Goal: Information Seeking & Learning: Learn about a topic

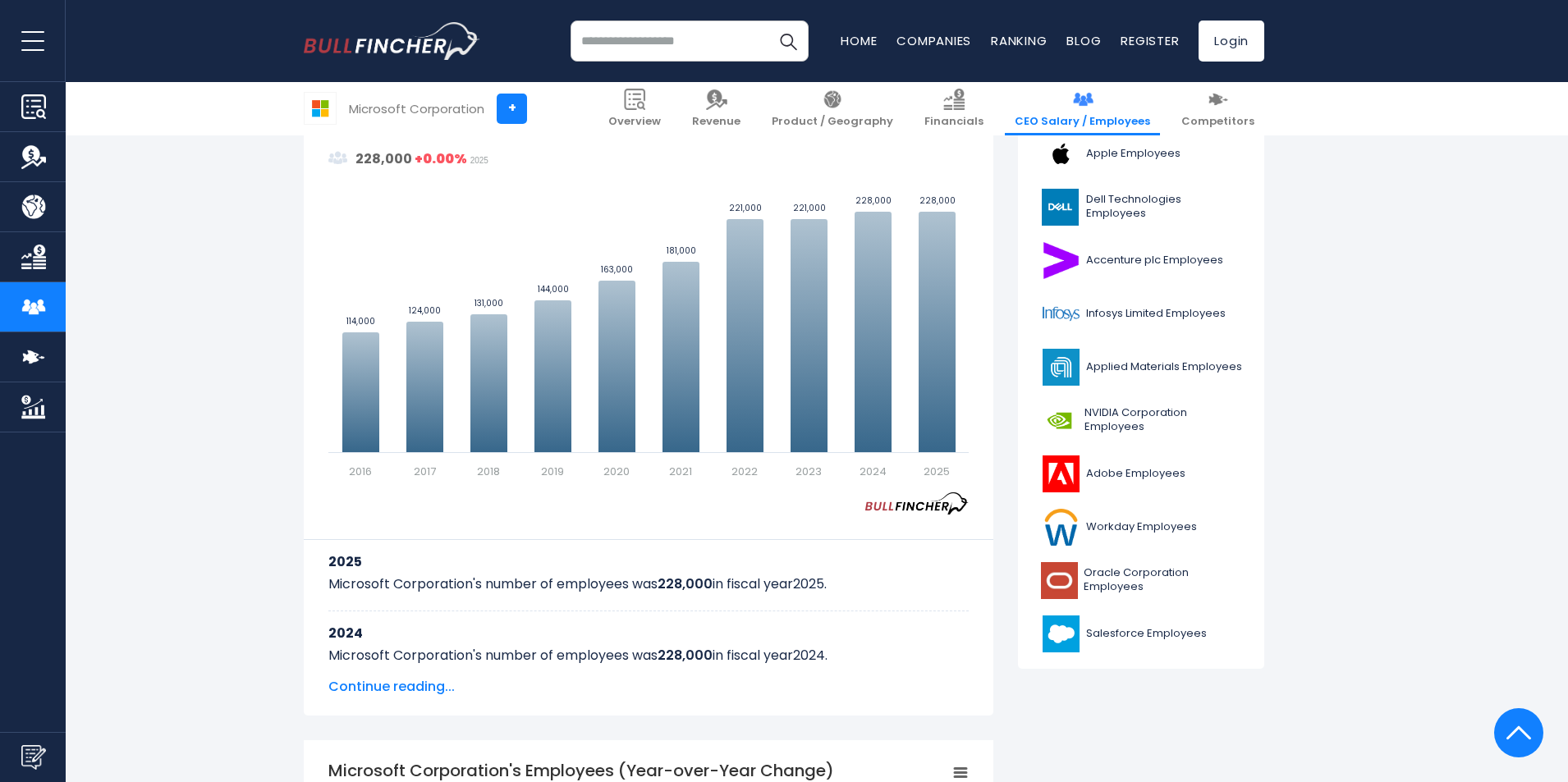
scroll to position [492, 0]
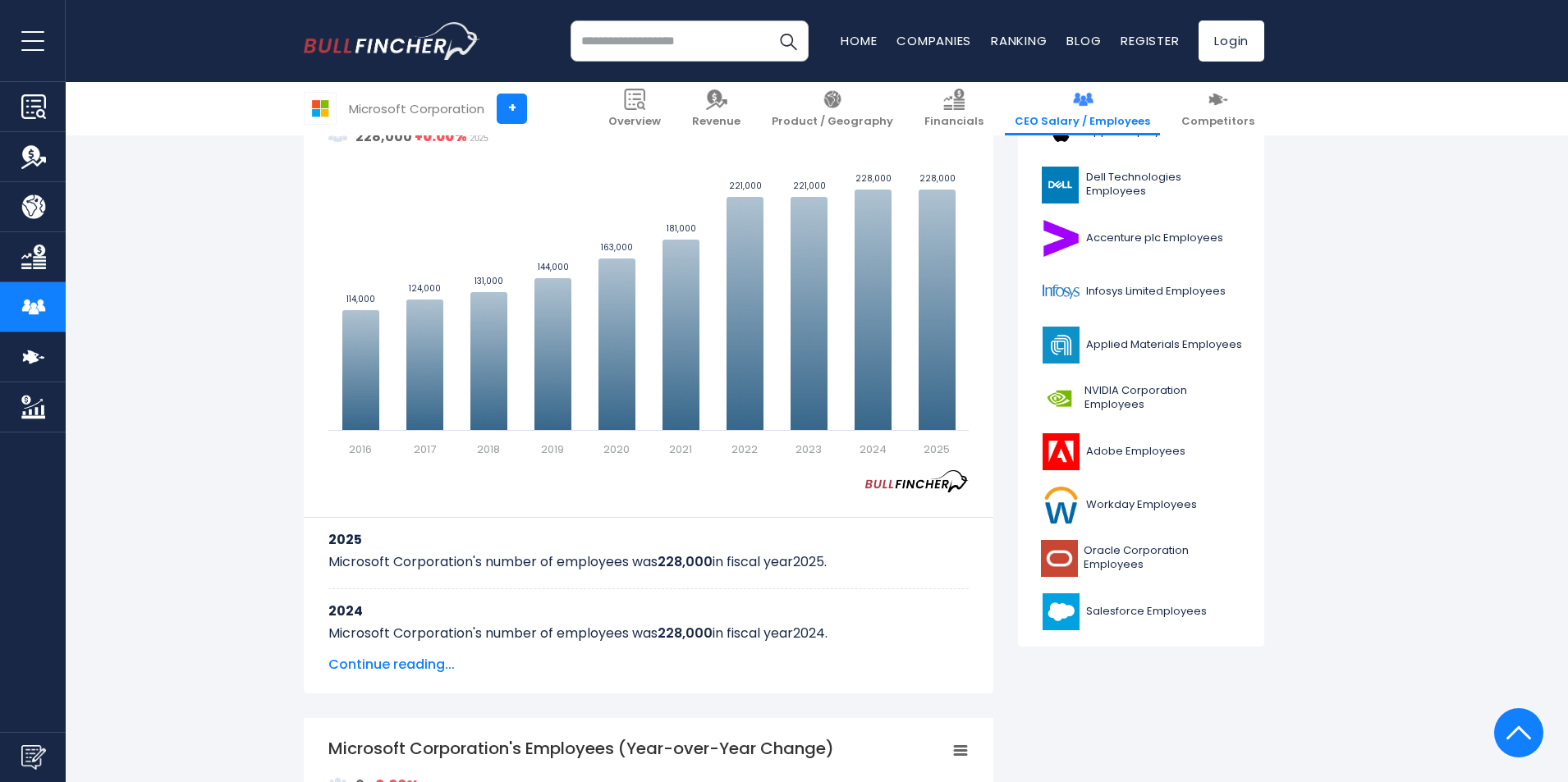
click at [387, 672] on span "Continue reading..." at bounding box center [648, 665] width 640 height 20
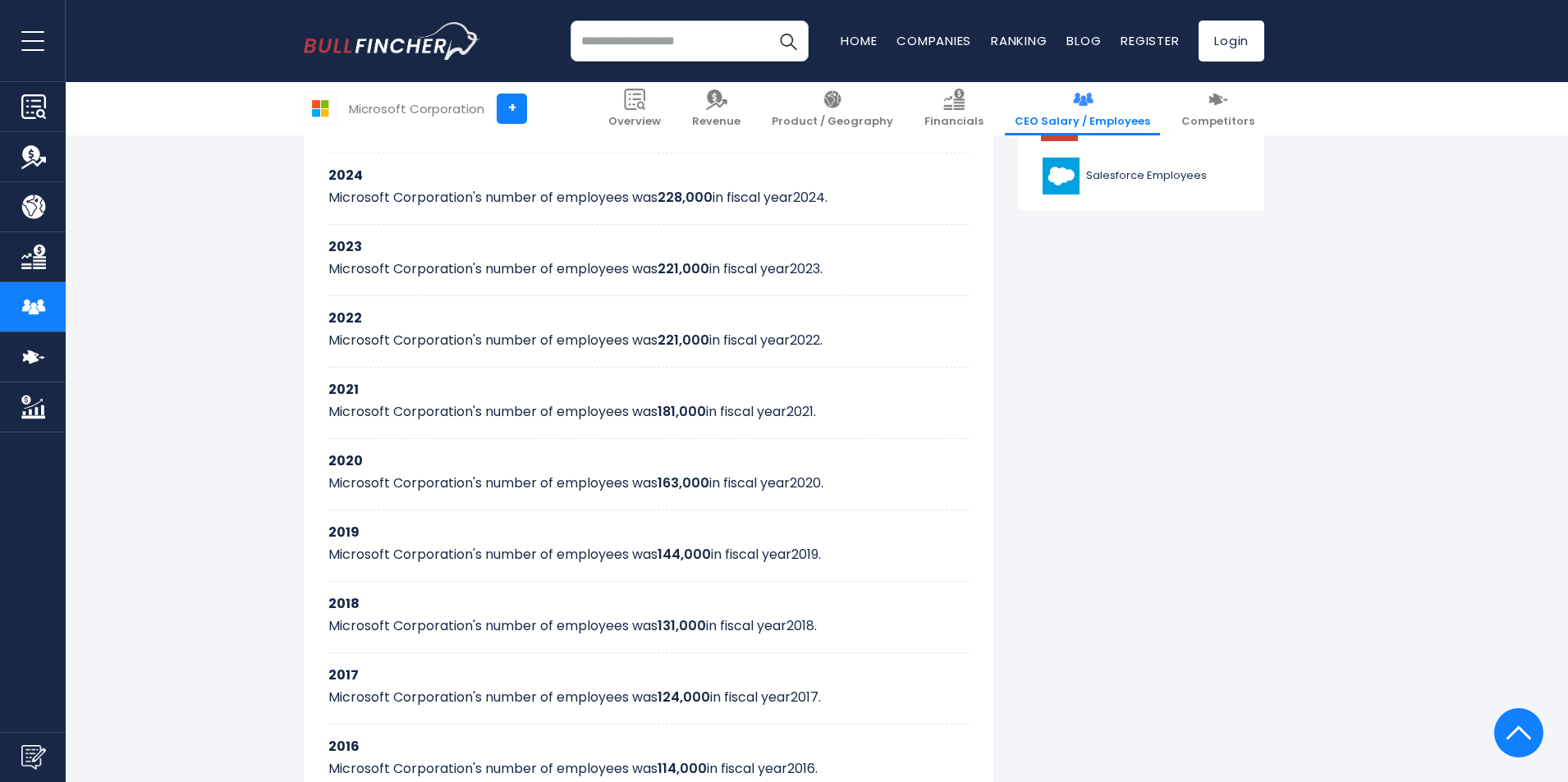
scroll to position [846, 0]
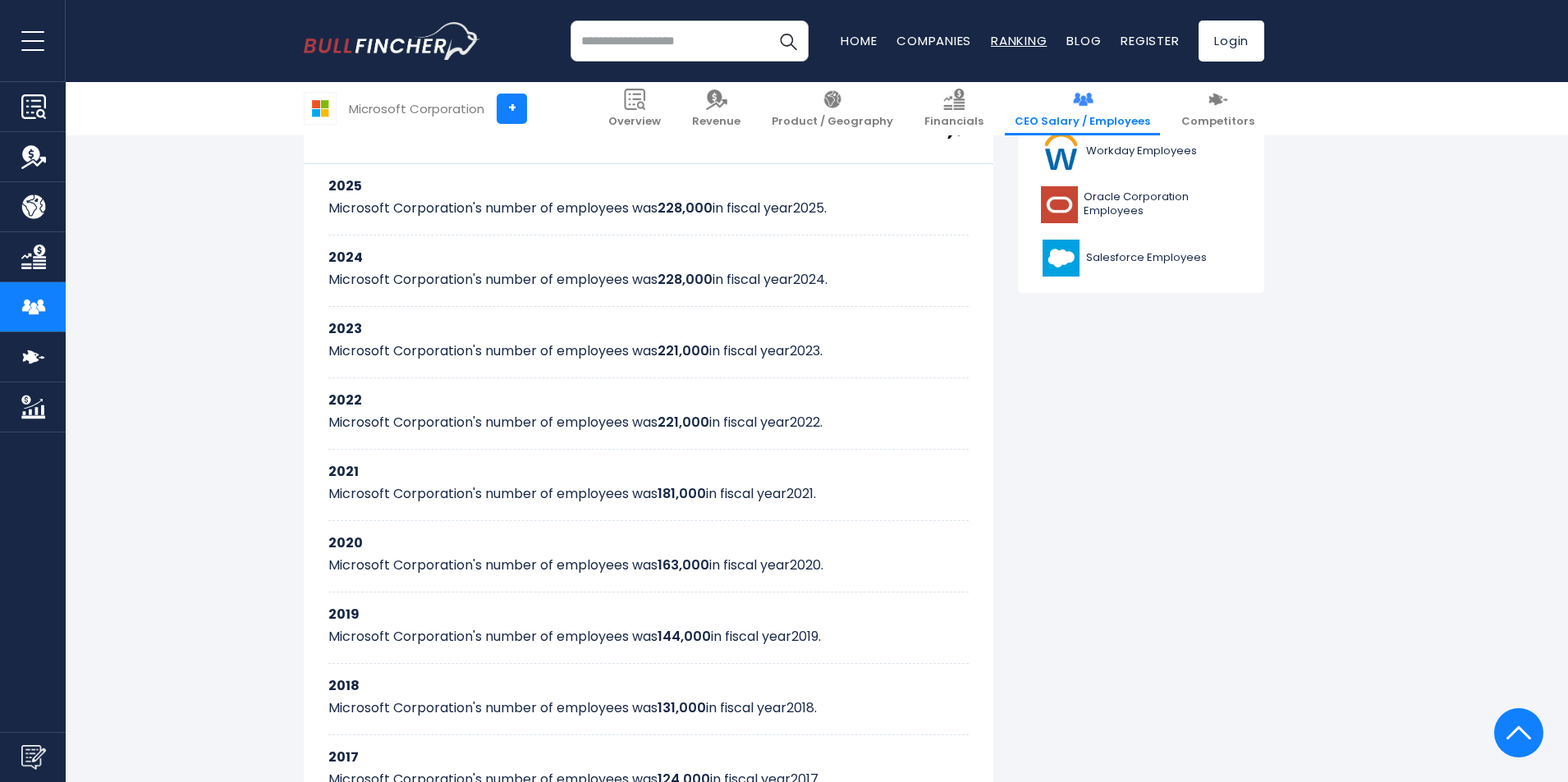
click at [992, 35] on link "Ranking" at bounding box center [1018, 40] width 55 height 17
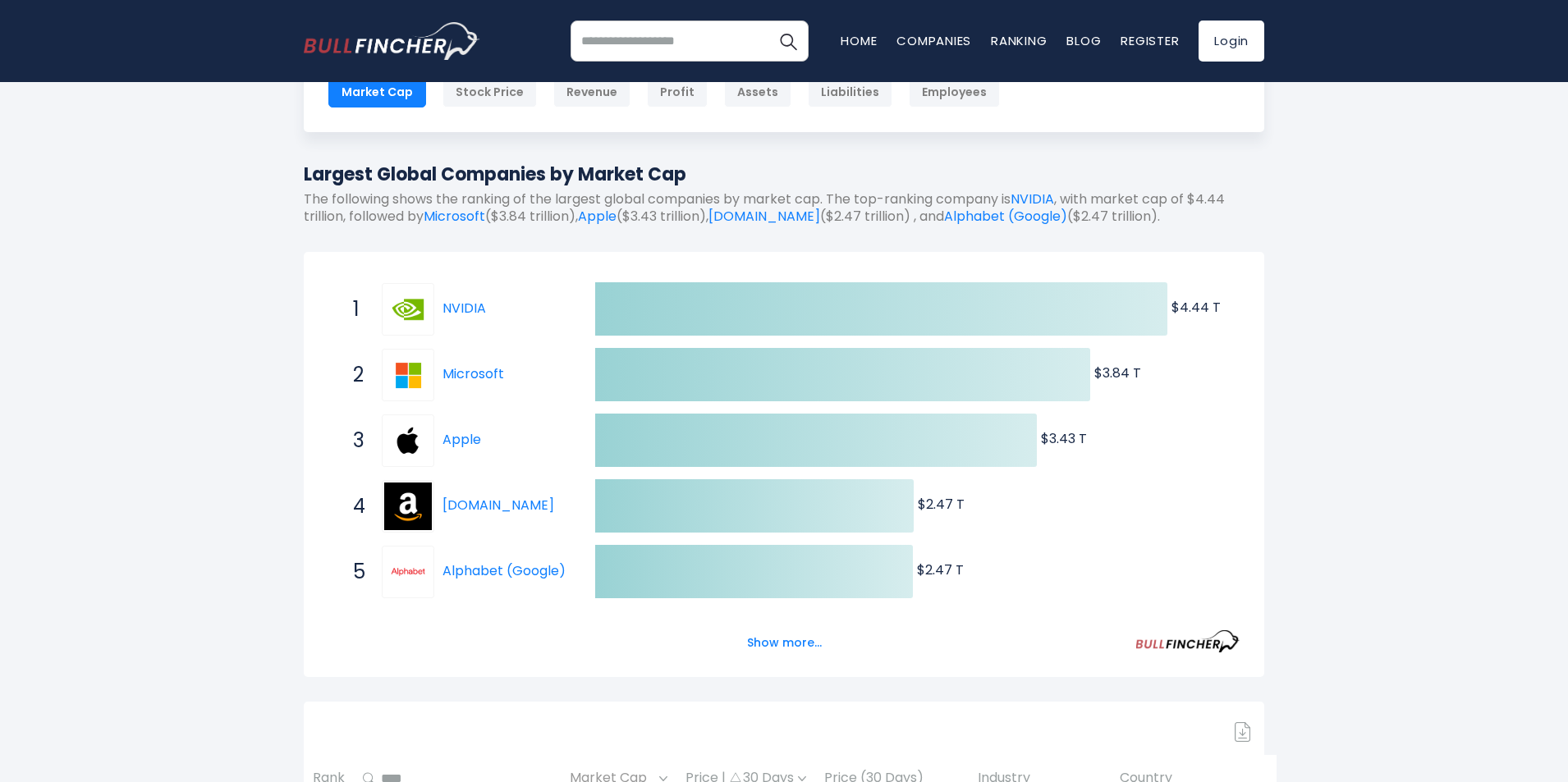
scroll to position [164, 0]
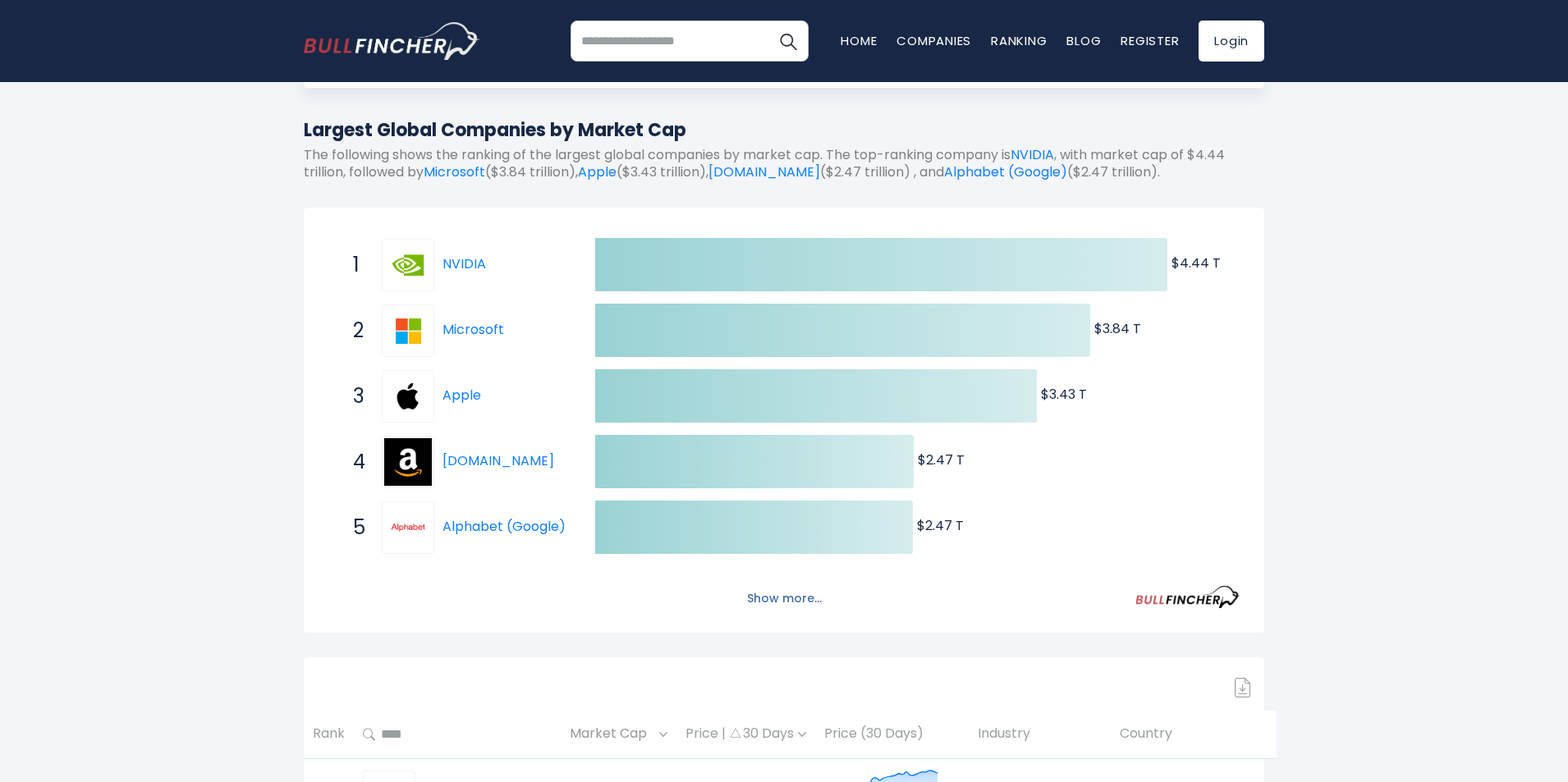
click at [768, 592] on button "Show more..." at bounding box center [784, 599] width 94 height 27
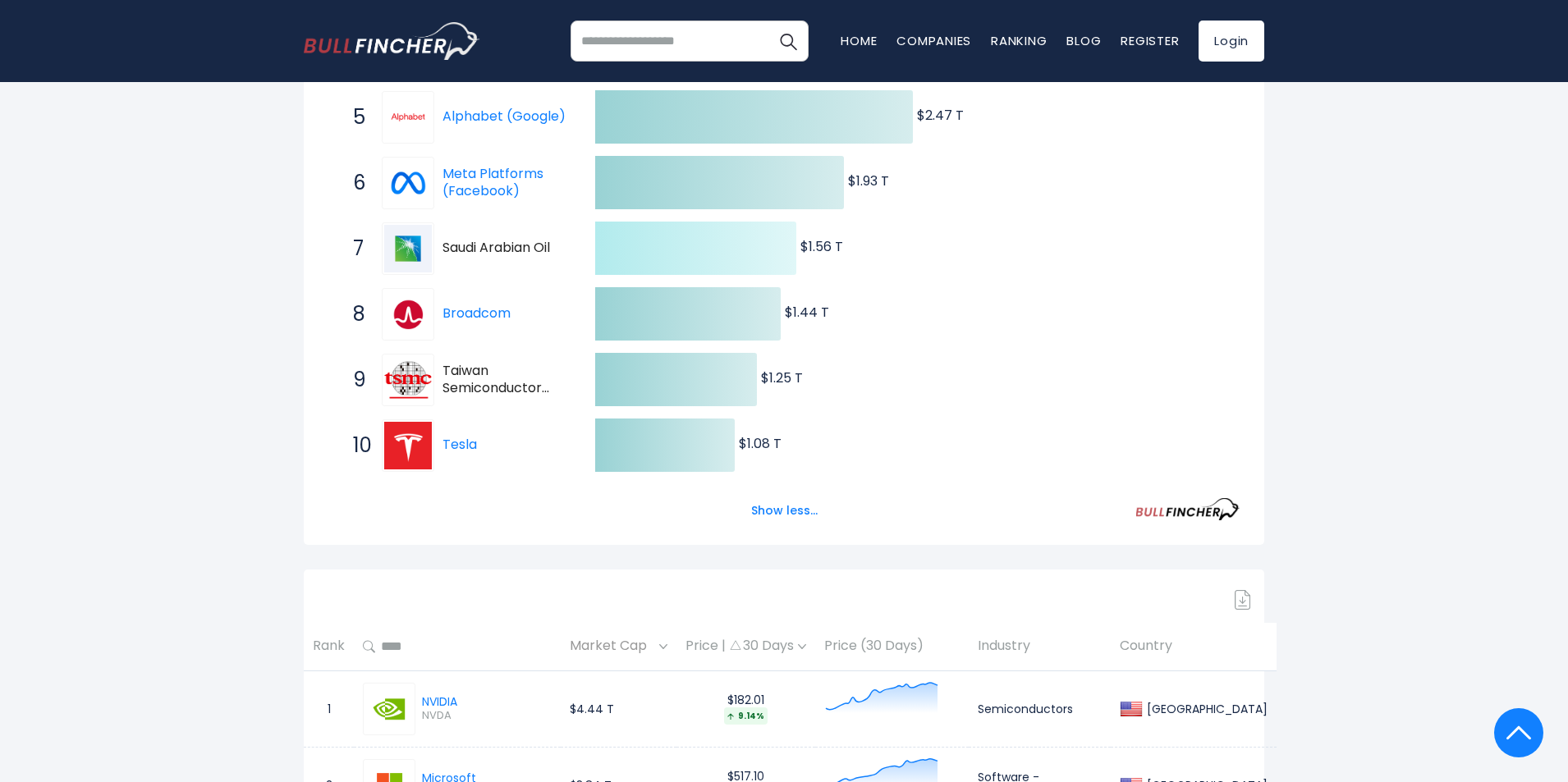
scroll to position [903, 0]
